Goal: Find specific page/section: Find specific page/section

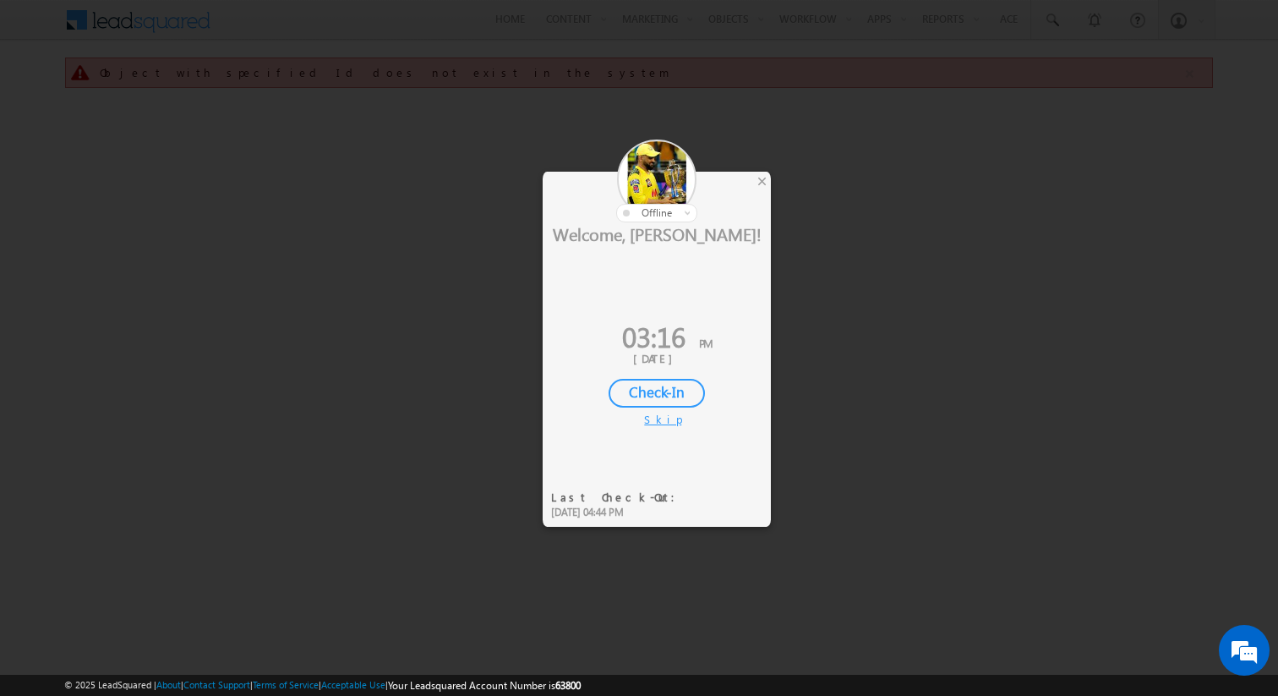
click at [664, 414] on div "Skip" at bounding box center [656, 419] width 25 height 15
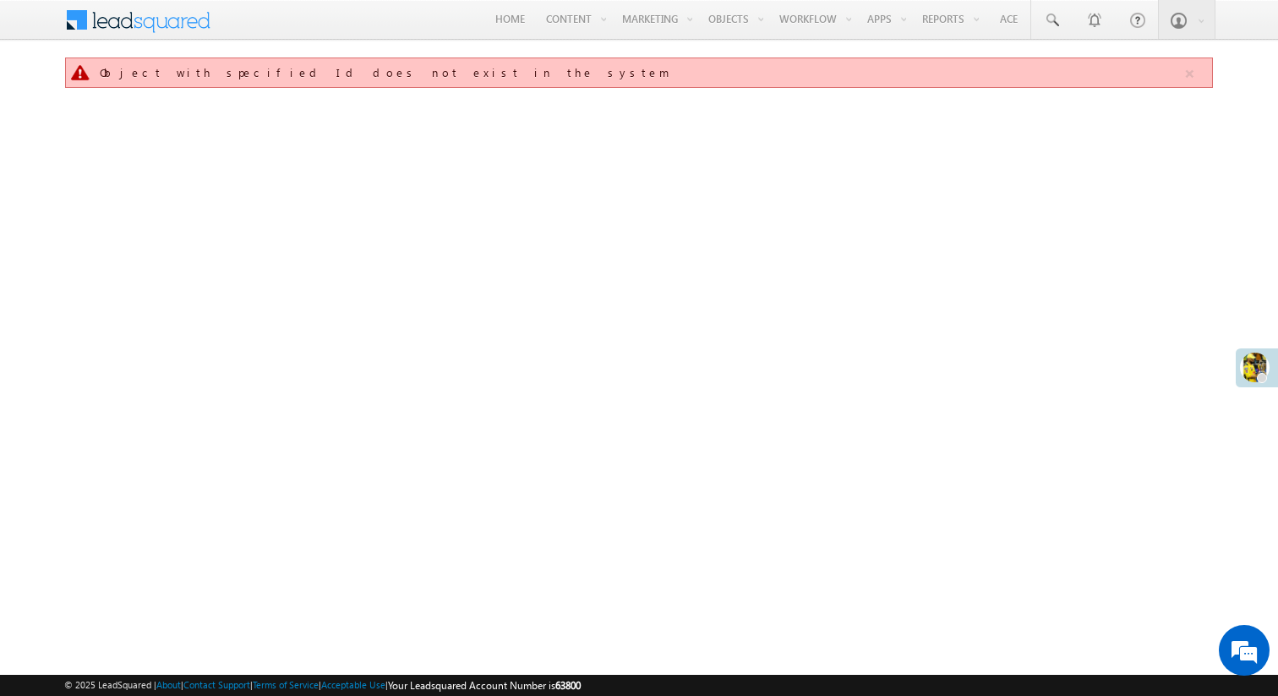
click at [143, 25] on span at bounding box center [149, 18] width 123 height 30
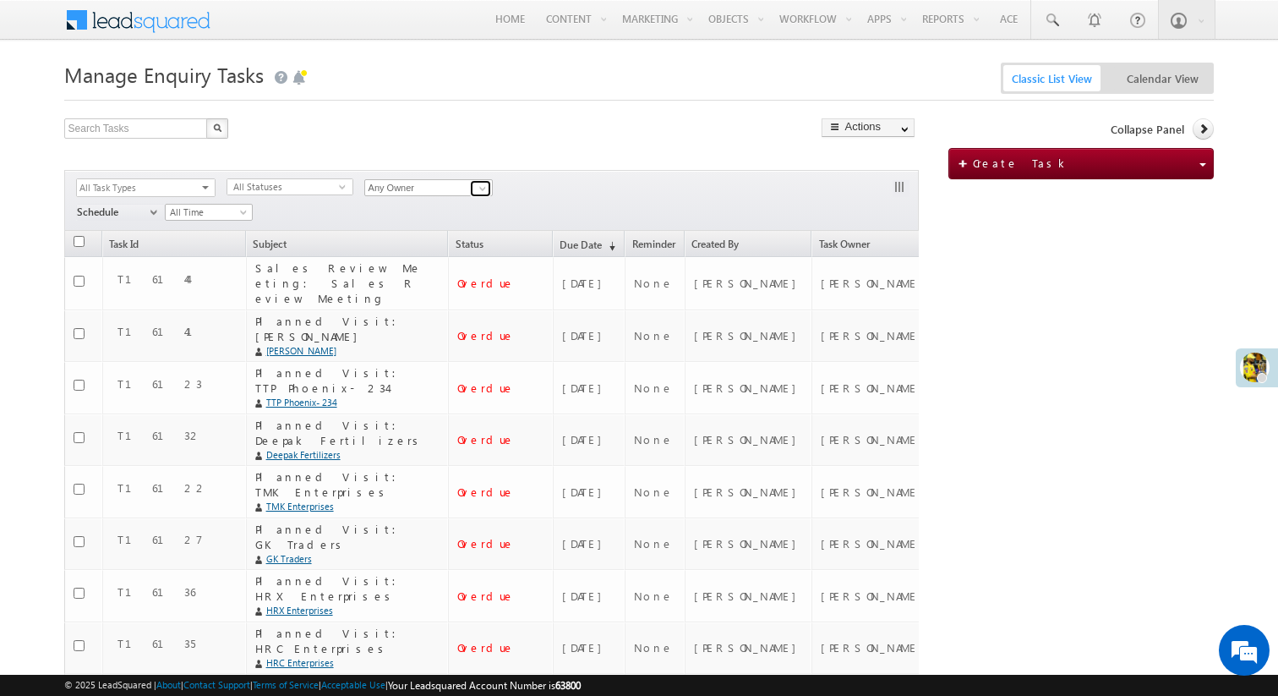
click at [482, 193] on span at bounding box center [483, 189] width 14 height 14
click at [434, 234] on span "[EMAIL_ADDRESS][DOMAIN_NAME]" at bounding box center [448, 236] width 155 height 13
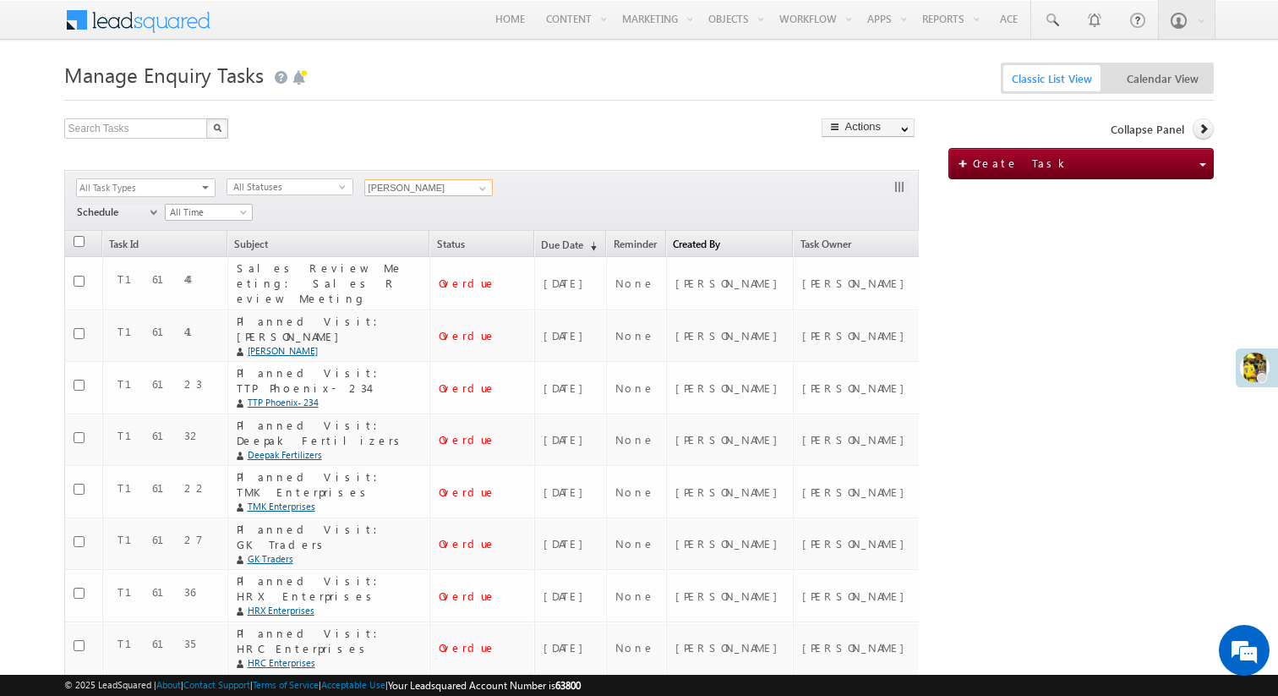
click at [739, 245] on link "Created By" at bounding box center [730, 247] width 126 height 17
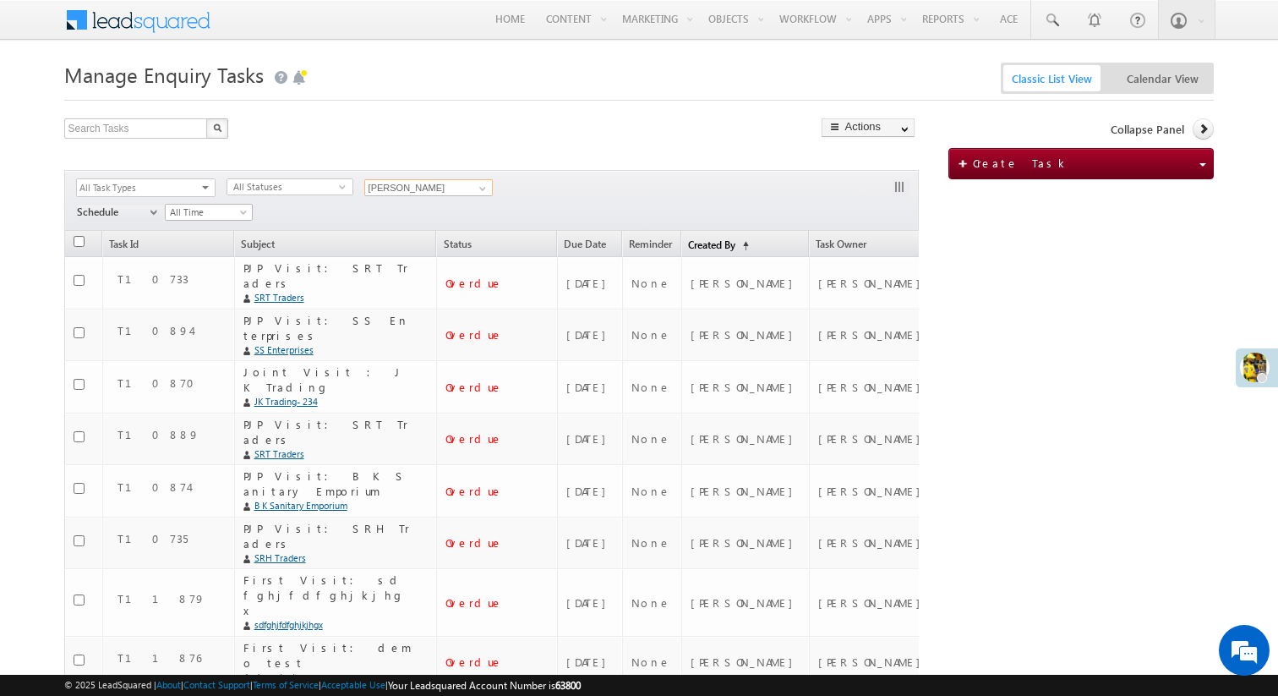
click at [749, 242] on span "(sorted ascending)" at bounding box center [742, 246] width 14 height 14
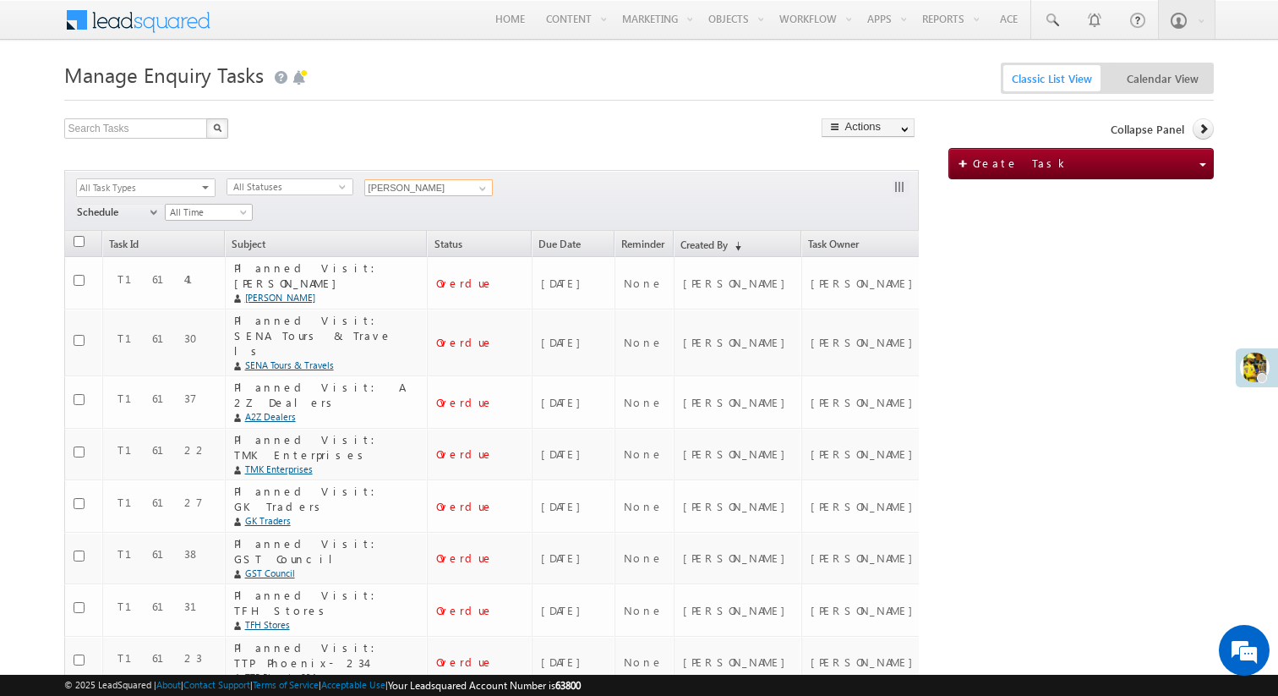
type input "[PERSON_NAME]"
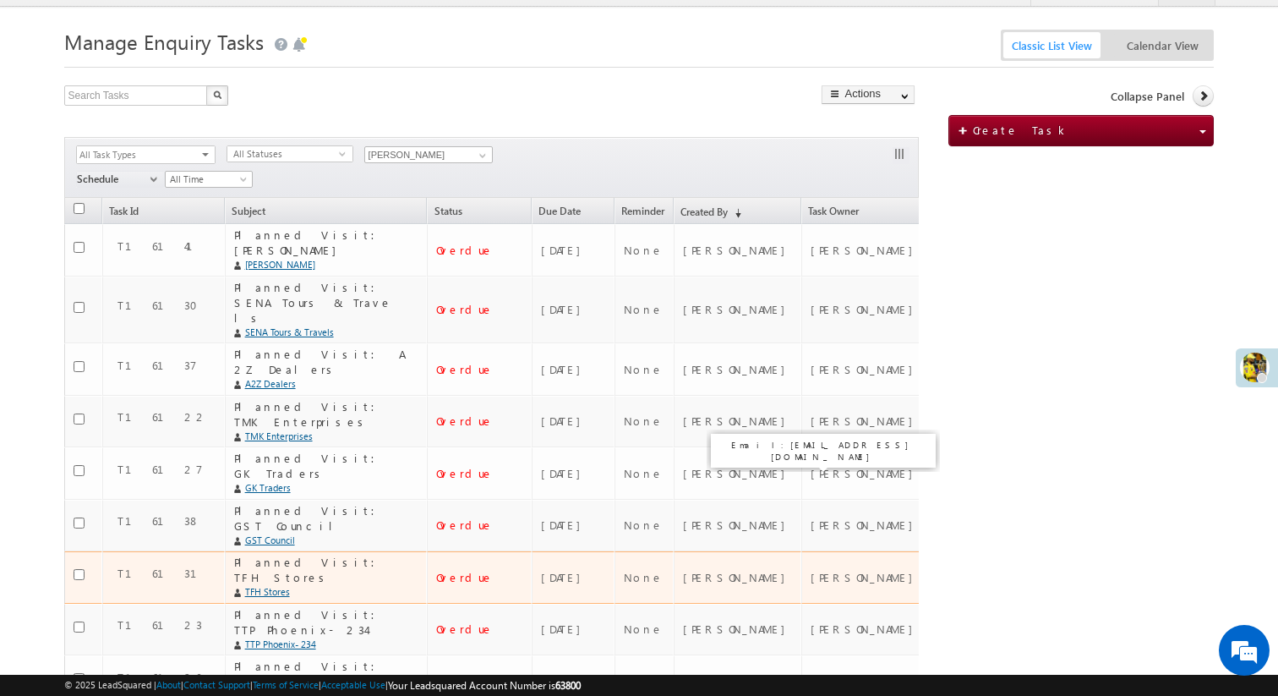
scroll to position [30, 0]
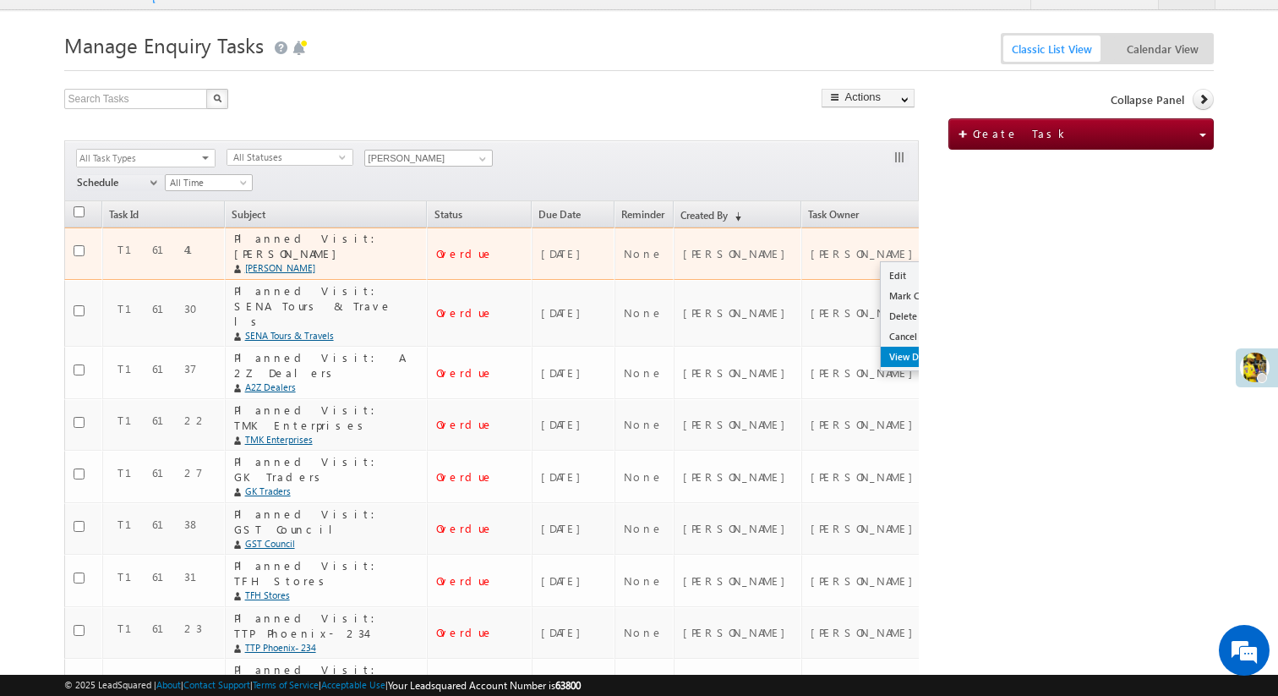
click at [881, 352] on link "View Details" at bounding box center [923, 356] width 85 height 20
checkbox input "true"
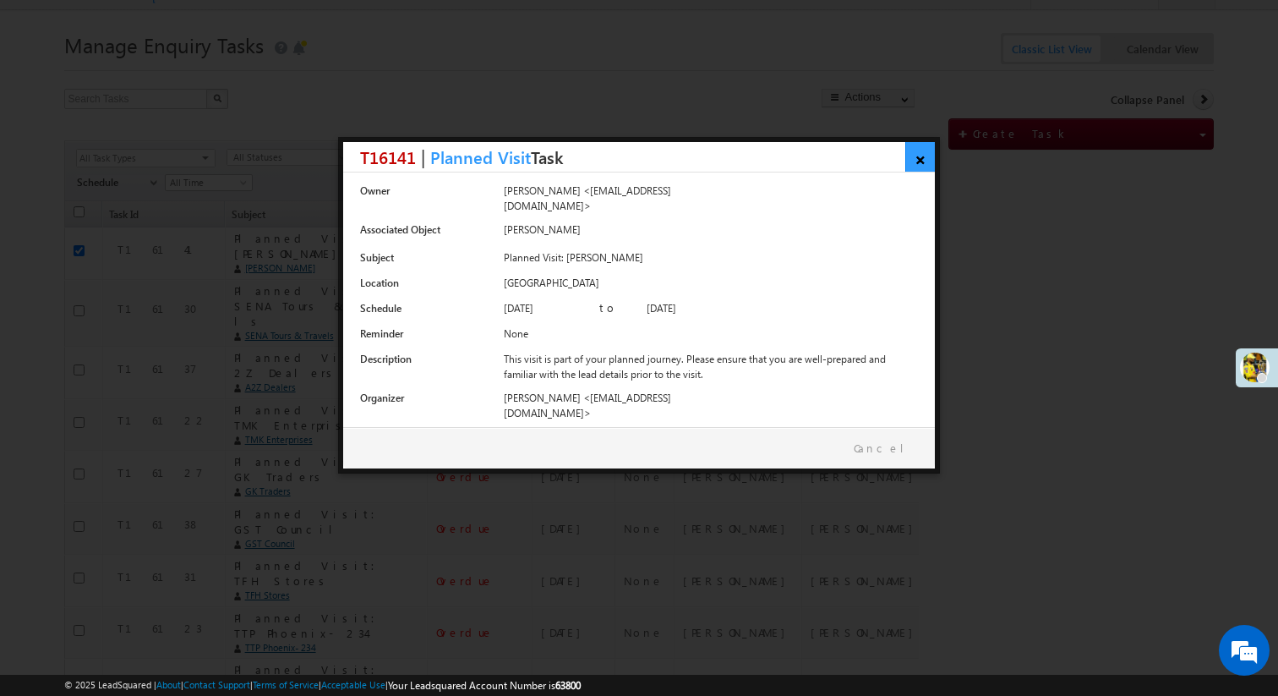
click at [922, 157] on link "×" at bounding box center [920, 157] width 30 height 30
